Goal: Ask a question

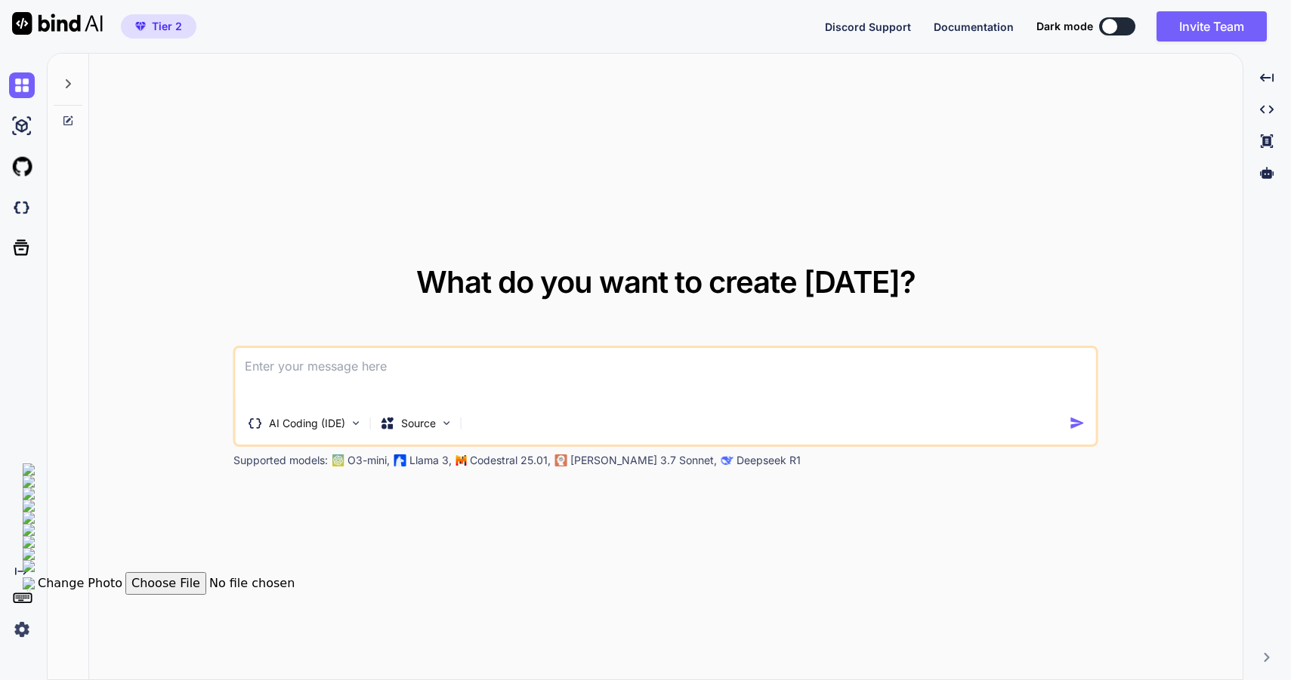
click at [1103, 8] on div "Tier 2 Discord Support Documentation Dark mode Invite Team Created with Pixso." at bounding box center [645, 26] width 1291 height 53
click at [1103, 19] on button at bounding box center [1117, 26] width 36 height 18
type textarea "x"
